Goal: Entertainment & Leisure: Consume media (video, audio)

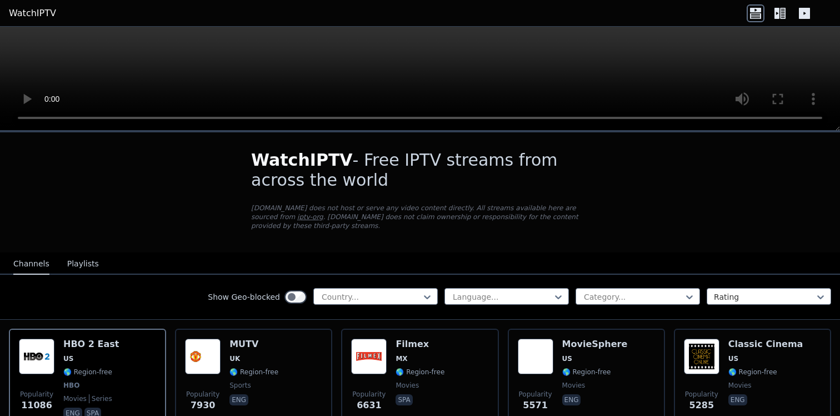
scroll to position [92, 0]
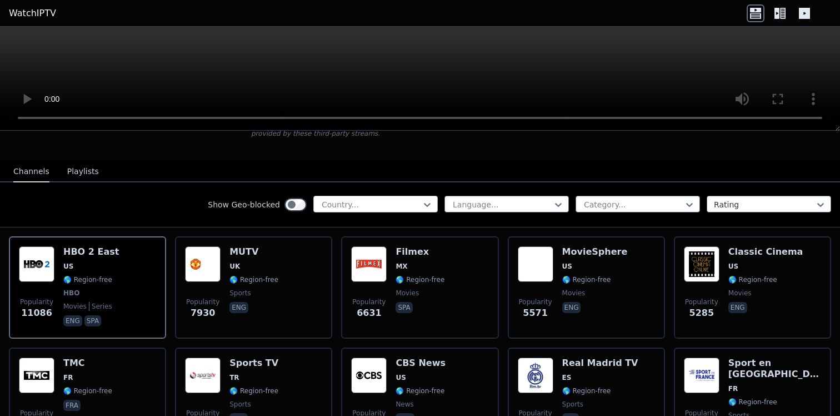
click at [385, 197] on div "Country..." at bounding box center [375, 204] width 124 height 17
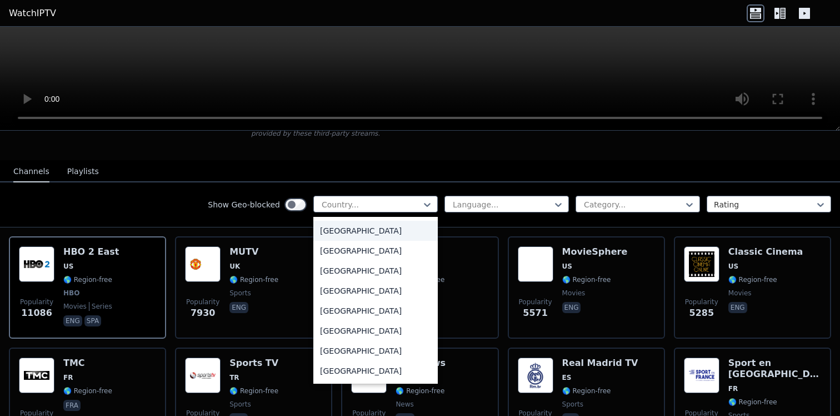
scroll to position [560, 0]
click at [344, 325] on div "[GEOGRAPHIC_DATA]" at bounding box center [375, 329] width 124 height 20
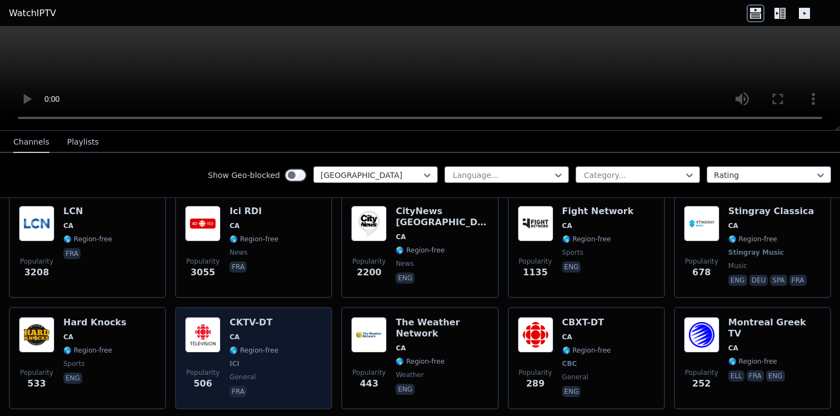
scroll to position [114, 0]
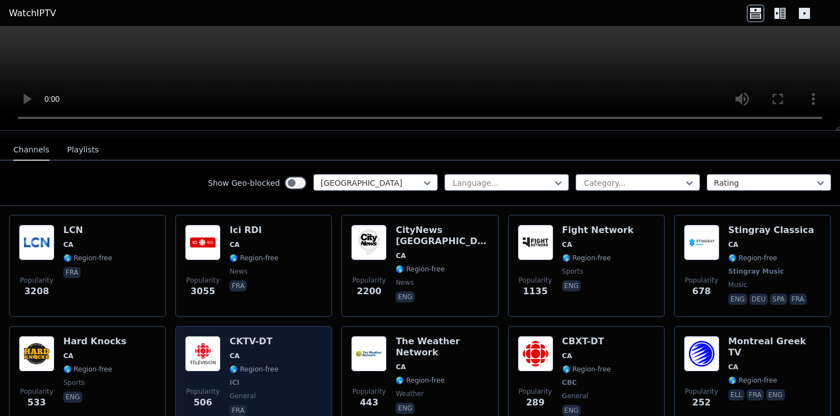
click at [278, 344] on div "Popularity 506 CKTV-DT CA 🌎 Region-free ICI general fra" at bounding box center [253, 377] width 137 height 82
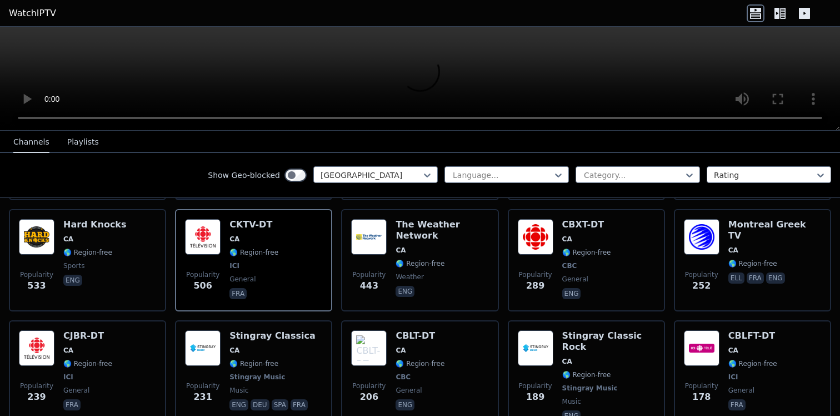
scroll to position [232, 0]
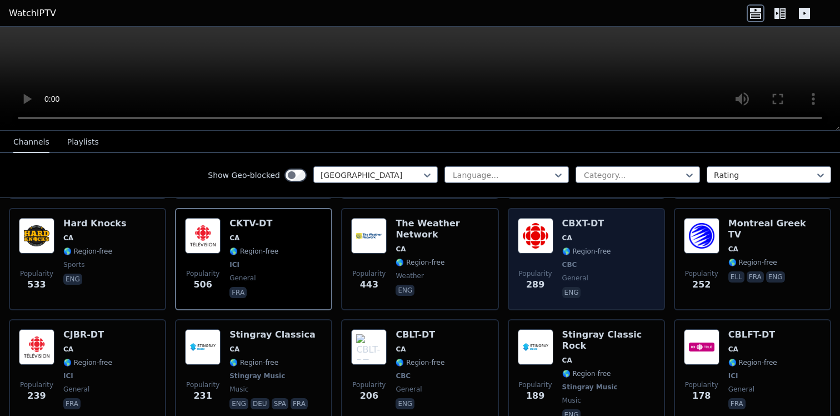
click at [593, 236] on span "CA" at bounding box center [586, 237] width 49 height 9
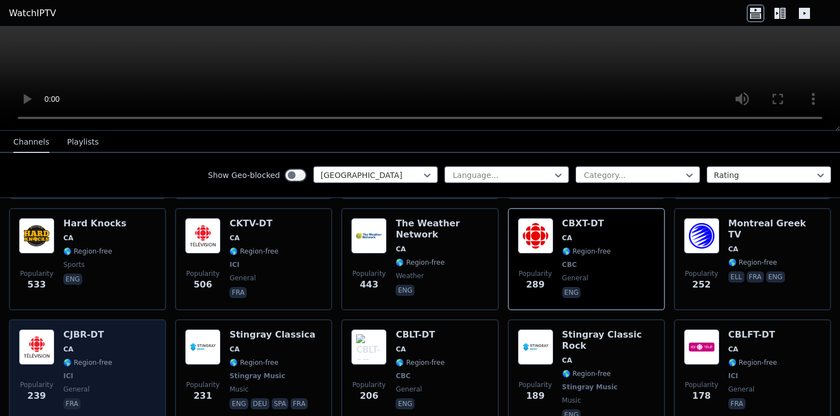
click at [125, 350] on div "Popularity 239 CJBR-DT CA 🌎 Region-free ICI general fra" at bounding box center [87, 375] width 137 height 93
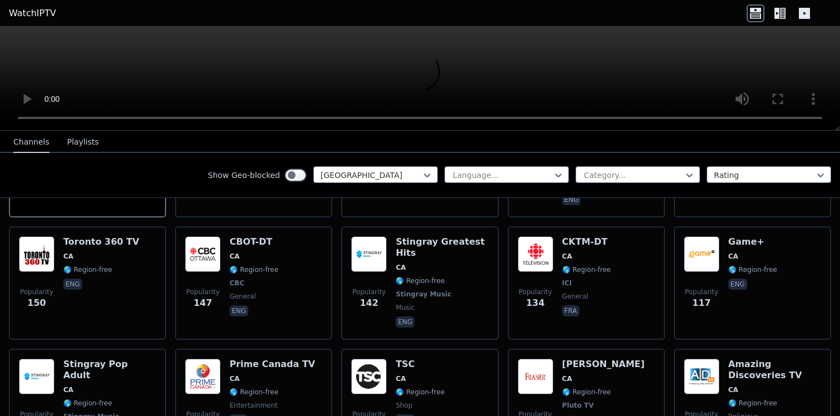
scroll to position [0, 0]
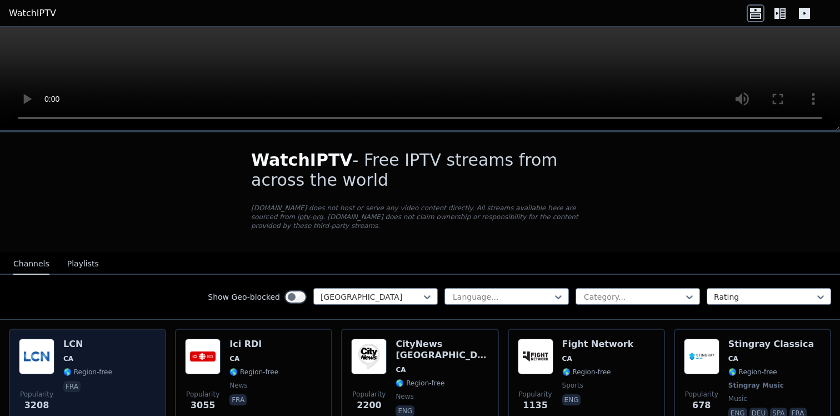
click at [124, 341] on div "Popularity 3208 LCN CA 🌎 Region-free fra" at bounding box center [87, 379] width 137 height 82
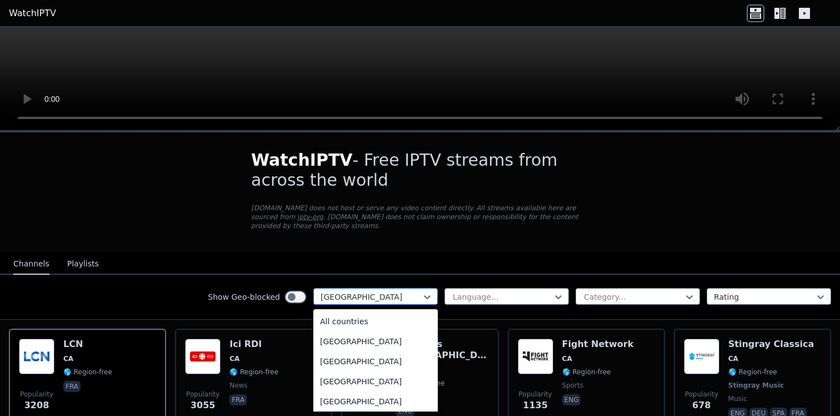
click at [340, 293] on div at bounding box center [371, 296] width 101 height 11
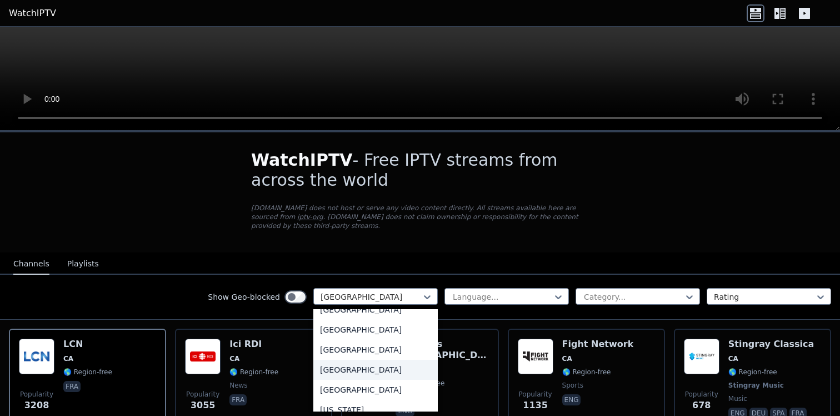
scroll to position [1308, 0]
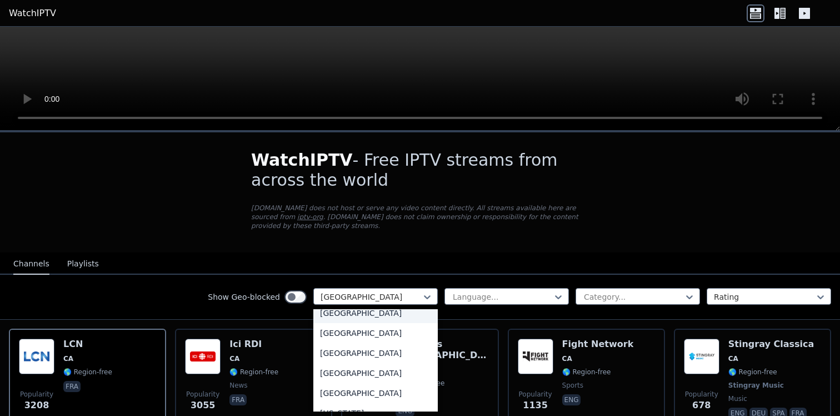
click at [341, 323] on div "[GEOGRAPHIC_DATA]" at bounding box center [375, 313] width 124 height 20
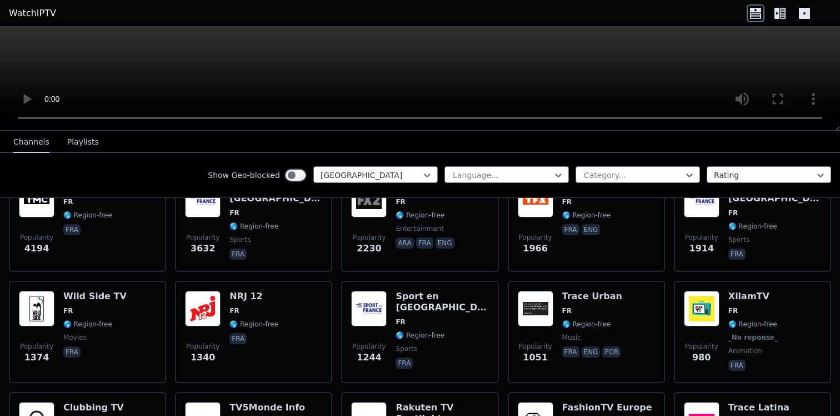
scroll to position [158, 0]
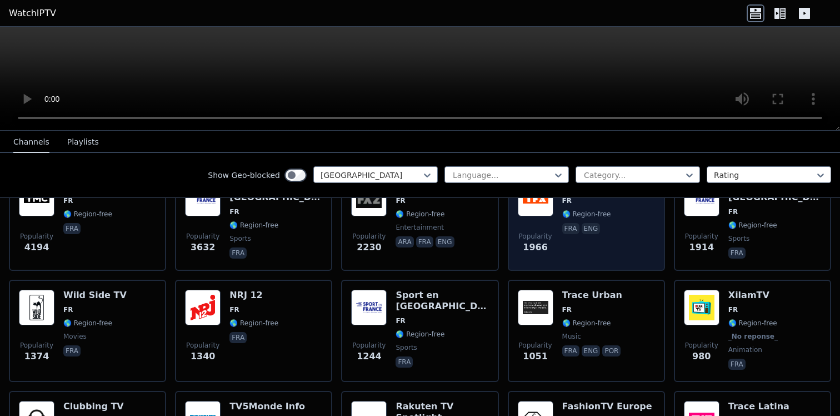
click at [546, 209] on img at bounding box center [536, 199] width 36 height 36
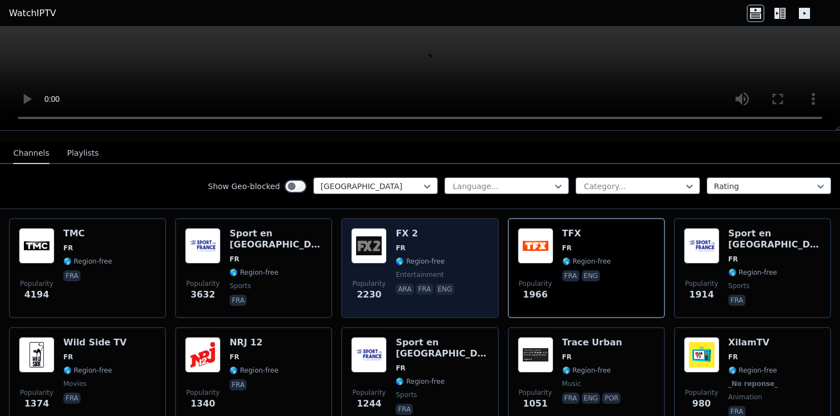
scroll to position [109, 0]
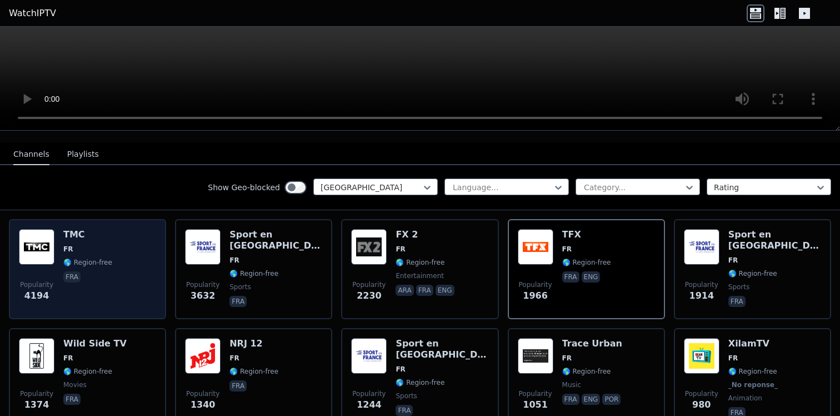
click at [125, 246] on div "Popularity 4194 TMC FR 🌎 Region-free fra" at bounding box center [87, 269] width 137 height 80
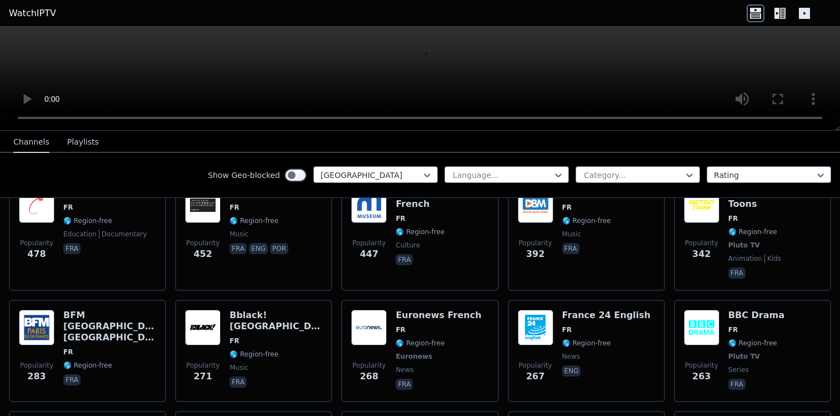
scroll to position [660, 0]
